Goal: Task Accomplishment & Management: Manage account settings

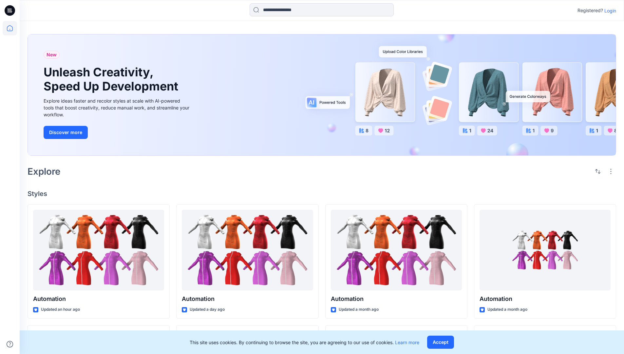
click at [609, 10] on p "Login" at bounding box center [611, 10] width 12 height 7
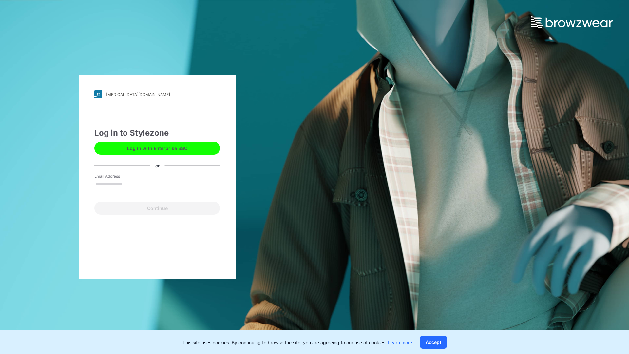
click at [129, 184] on input "Email Address" at bounding box center [157, 184] width 126 height 10
type input "**********"
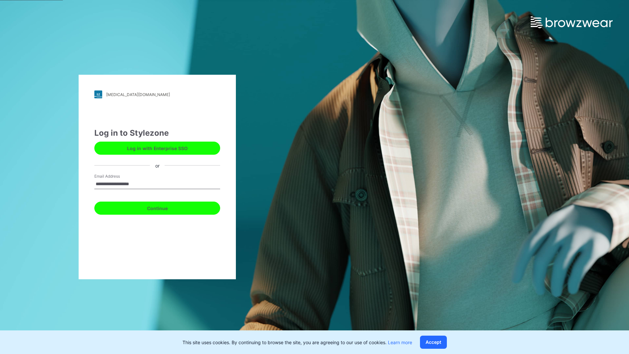
click at [165, 207] on button "Continue" at bounding box center [157, 208] width 126 height 13
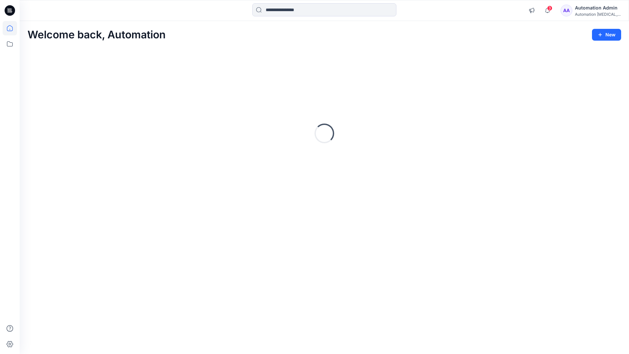
click at [12, 28] on icon at bounding box center [10, 28] width 6 height 6
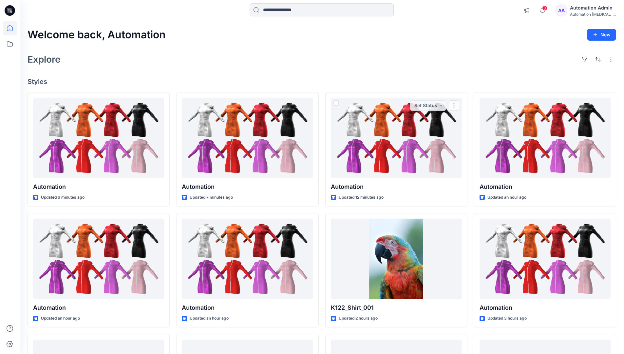
click at [586, 8] on div "Automation Admin" at bounding box center [593, 8] width 46 height 8
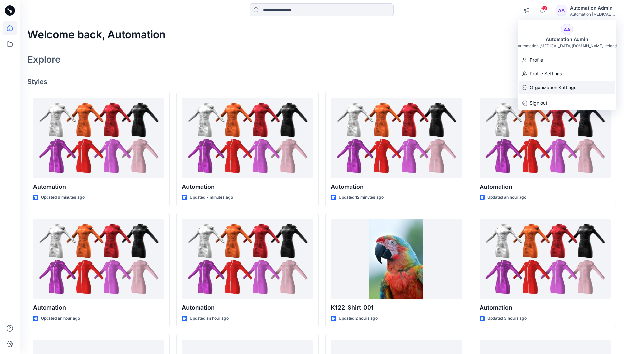
click at [570, 88] on p "Organization Settings" at bounding box center [553, 87] width 47 height 12
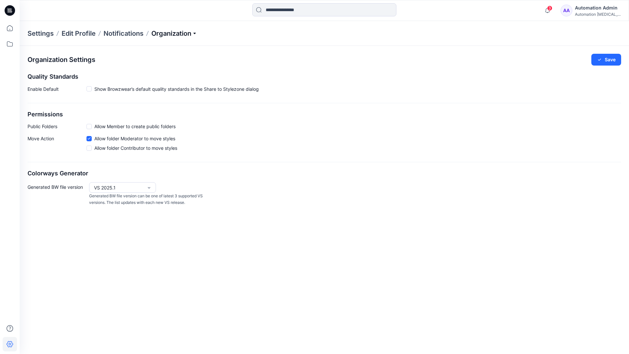
click at [188, 35] on p "Organization" at bounding box center [174, 33] width 46 height 9
click at [174, 112] on link "User Roles" at bounding box center [175, 113] width 96 height 13
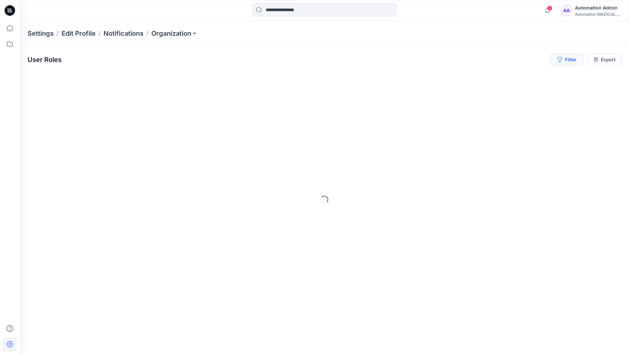
click at [572, 62] on button "Filter" at bounding box center [567, 60] width 33 height 12
type input "*****"
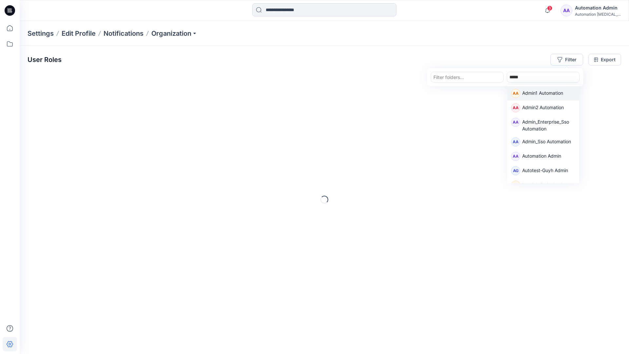
click at [535, 91] on p "Admin1 Automation" at bounding box center [542, 93] width 41 height 9
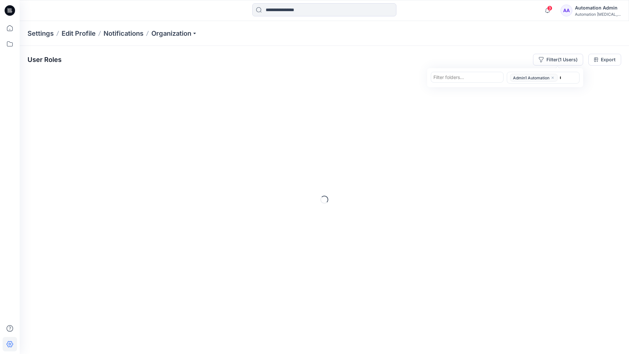
type input "******"
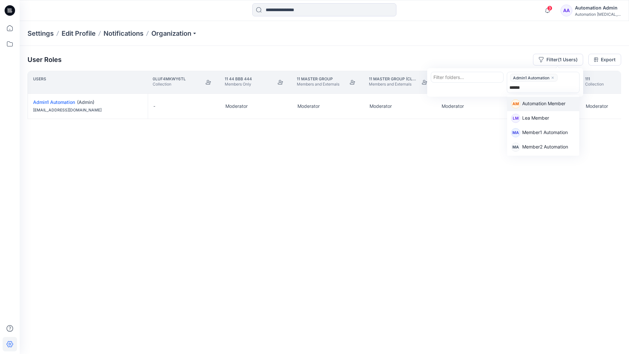
click at [548, 102] on p "Automation Member" at bounding box center [543, 104] width 43 height 9
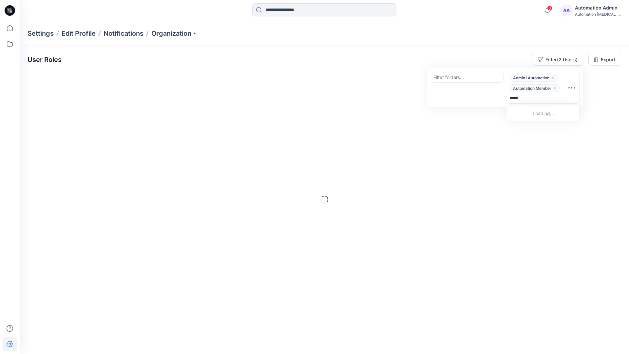
type input "********"
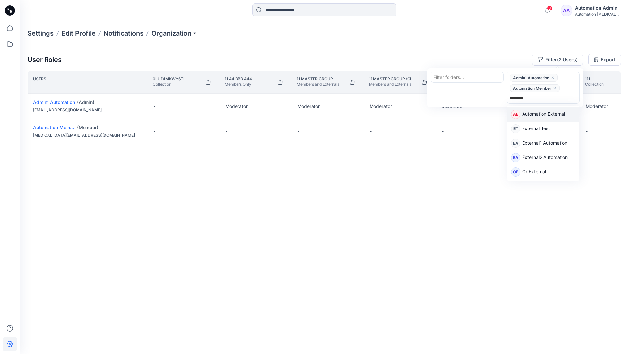
click at [554, 116] on p "Automation External" at bounding box center [543, 114] width 43 height 9
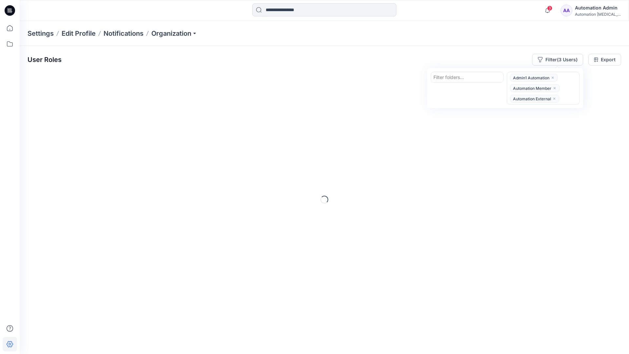
click at [450, 55] on div "User Roles Filter (3 Users) Filter folders... option Automation External, selec…" at bounding box center [325, 60] width 594 height 12
click at [551, 58] on button "Filter (3 Users)" at bounding box center [557, 60] width 51 height 12
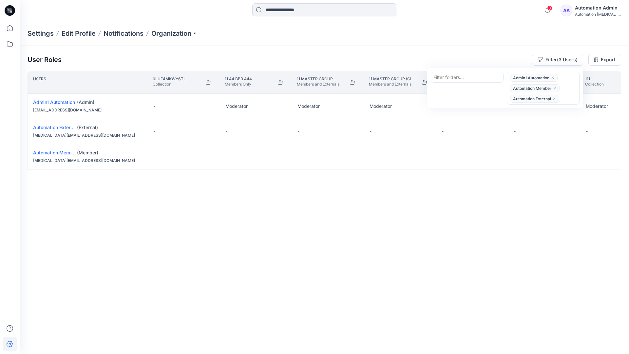
click at [454, 76] on div at bounding box center [468, 77] width 68 height 8
type input "******"
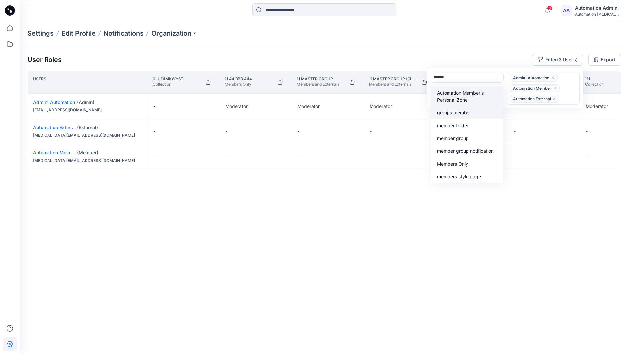
click at [466, 108] on div "groups member" at bounding box center [467, 112] width 64 height 8
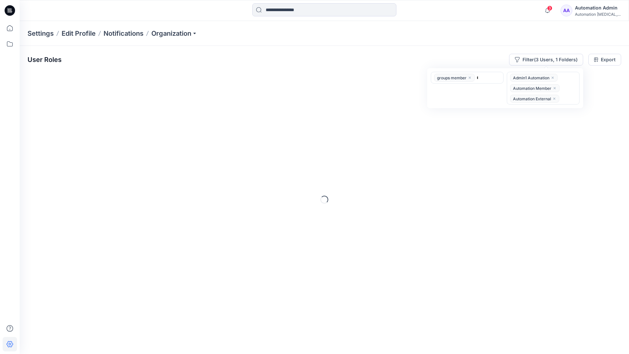
type input "*****"
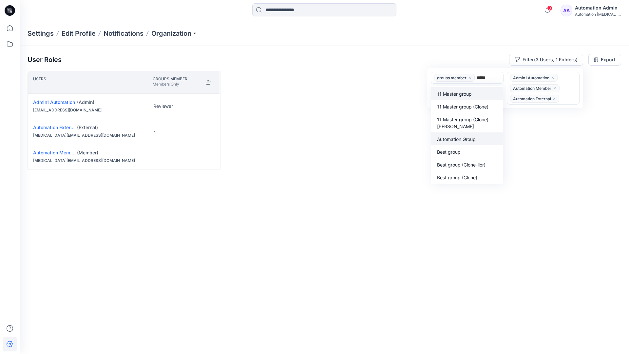
click at [461, 137] on p "Automation Group" at bounding box center [456, 139] width 39 height 7
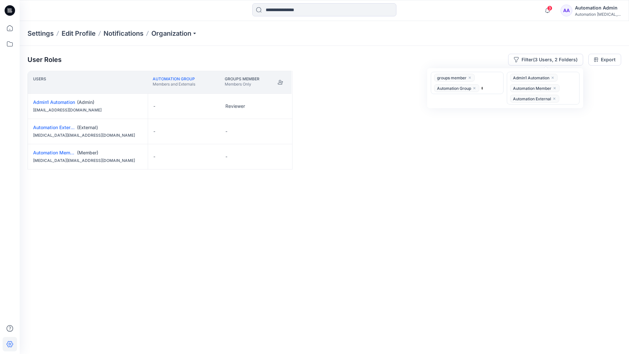
type input "******"
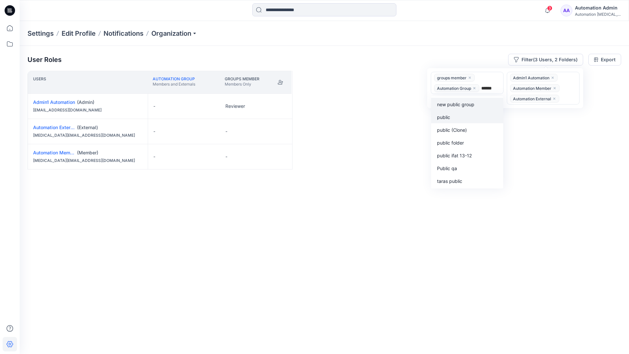
click at [455, 115] on div "public" at bounding box center [467, 117] width 64 height 8
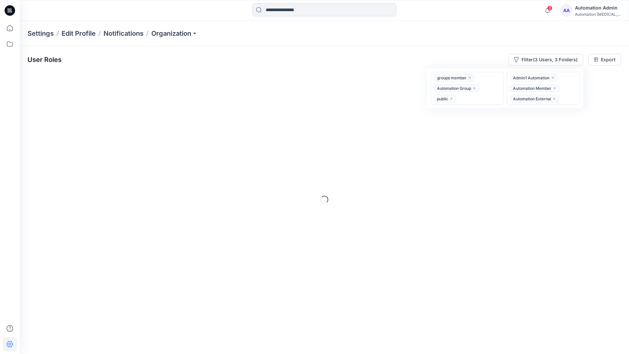
click at [367, 49] on div "User Roles Filter (3 Users, 3 Folders) option public, selected. groups member A…" at bounding box center [325, 191] width 610 height 290
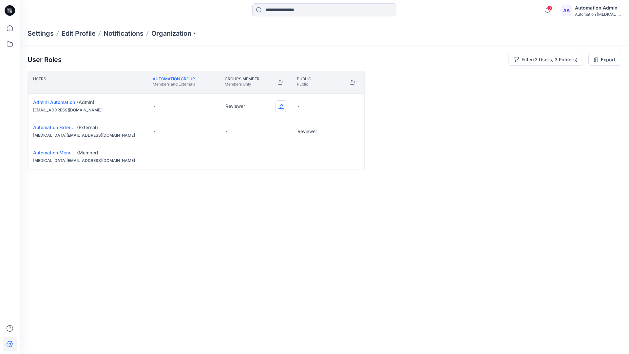
click at [282, 106] on button "Edit Role" at bounding box center [281, 106] width 12 height 12
click at [257, 132] on button "Reviewer" at bounding box center [250, 134] width 71 height 12
click at [353, 130] on button "Edit Role" at bounding box center [353, 132] width 12 height 12
click at [331, 159] on button "Reviewer" at bounding box center [322, 159] width 71 height 12
click at [353, 157] on button "Edit Role" at bounding box center [353, 157] width 12 height 12
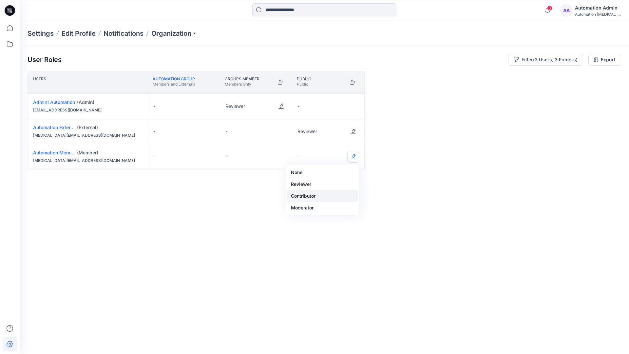
click at [331, 190] on button "Contributor" at bounding box center [322, 196] width 71 height 12
click at [352, 157] on button "Edit Role" at bounding box center [353, 157] width 12 height 12
click at [337, 172] on button "None" at bounding box center [322, 172] width 71 height 12
click at [282, 127] on button "Edit Role" at bounding box center [281, 132] width 12 height 12
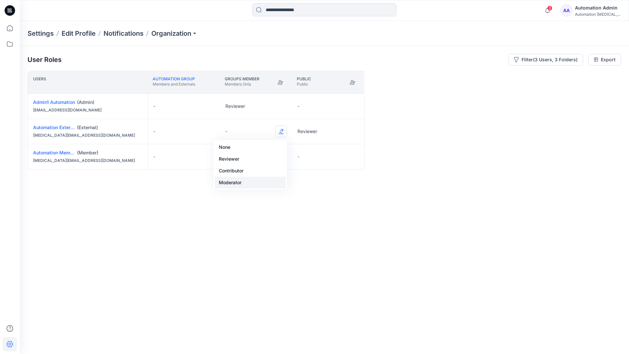
click at [258, 179] on button "Moderator" at bounding box center [250, 183] width 71 height 12
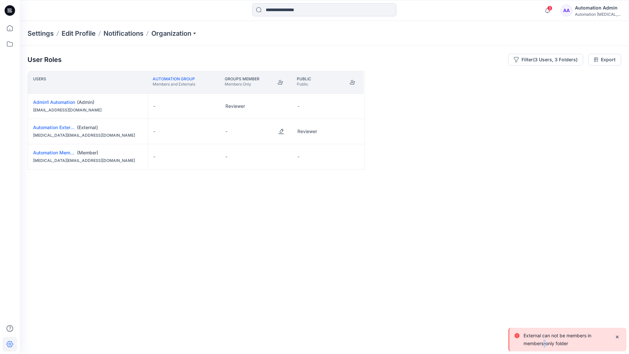
click at [603, 7] on div "Automation Admin" at bounding box center [598, 8] width 46 height 8
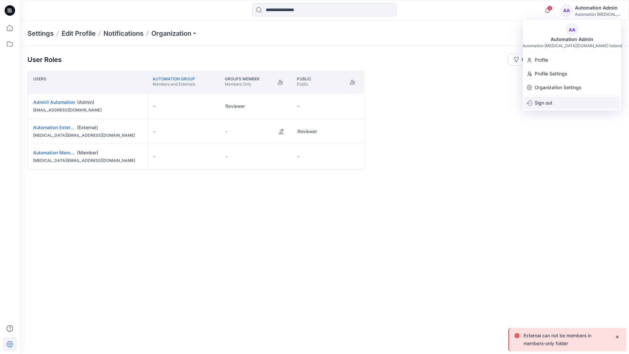
click at [575, 99] on div "Sign out" at bounding box center [572, 103] width 96 height 12
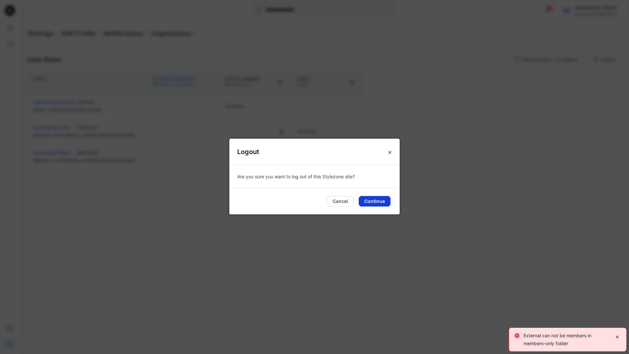
click at [381, 203] on button "Continue" at bounding box center [375, 201] width 32 height 10
